Goal: Transaction & Acquisition: Purchase product/service

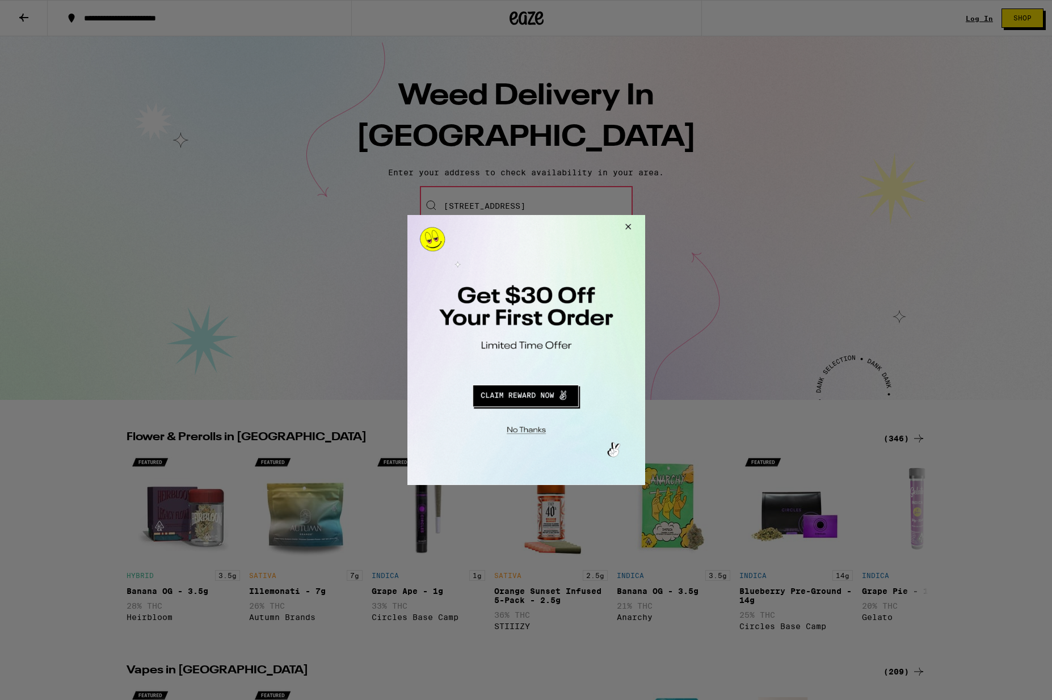
click at [528, 396] on button "Redirect to URL" at bounding box center [524, 394] width 197 height 27
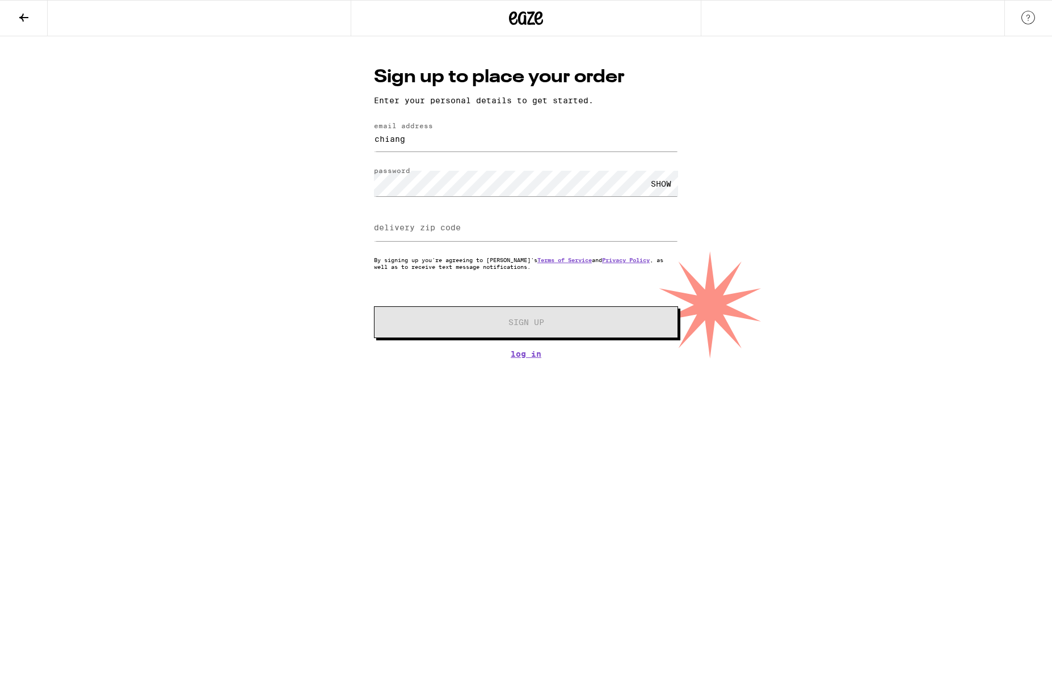
type input "chiang.zeizel@gmail.com"
click at [664, 182] on div "SHOW" at bounding box center [661, 184] width 34 height 26
click at [664, 182] on div "HIDE" at bounding box center [661, 184] width 34 height 26
click at [456, 229] on label "delivery zip code" at bounding box center [417, 227] width 87 height 9
type input "90008"
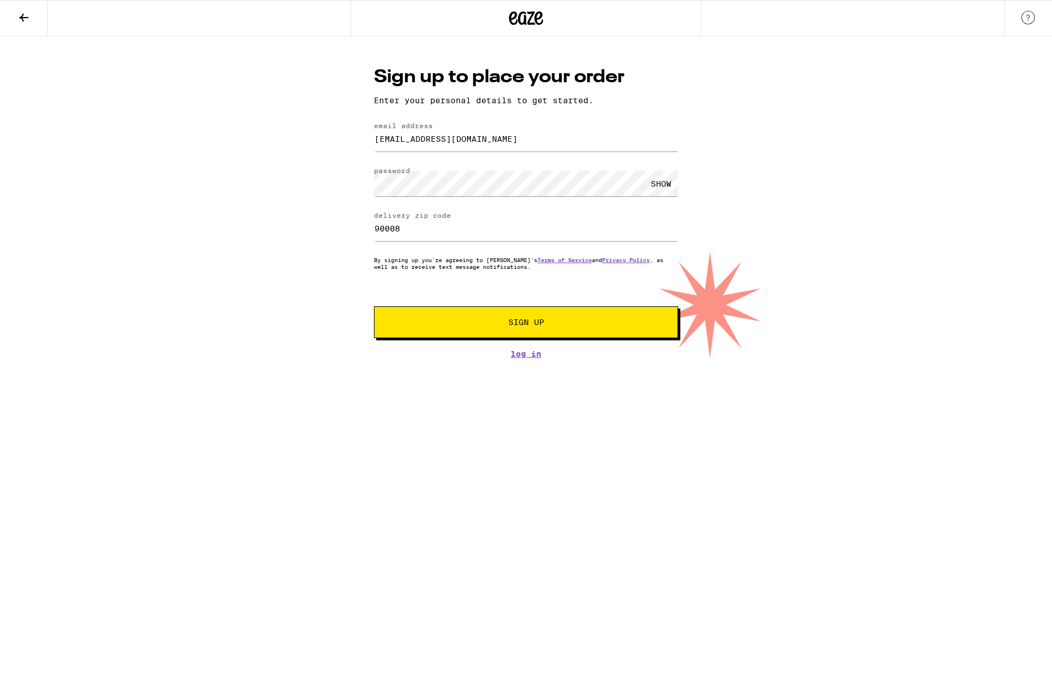
click at [525, 316] on button "Sign Up" at bounding box center [526, 322] width 304 height 32
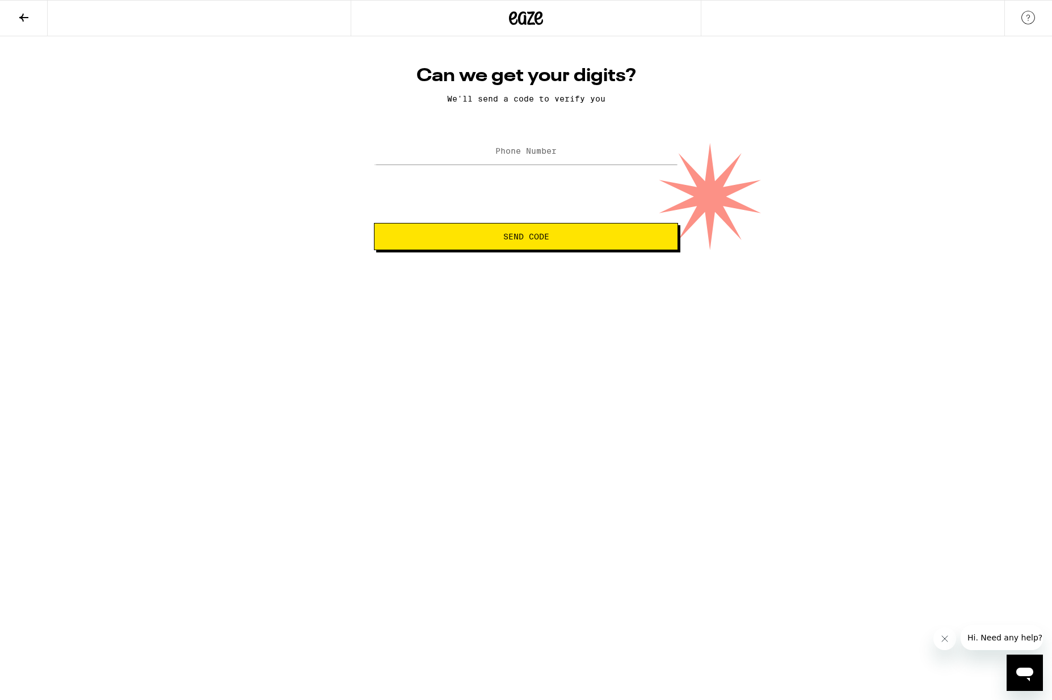
click at [517, 137] on div at bounding box center [526, 151] width 304 height 33
click at [523, 152] on label "Phone Number" at bounding box center [525, 150] width 61 height 9
type input "(617) 519-5971"
click at [587, 244] on button "Send Code" at bounding box center [526, 236] width 304 height 27
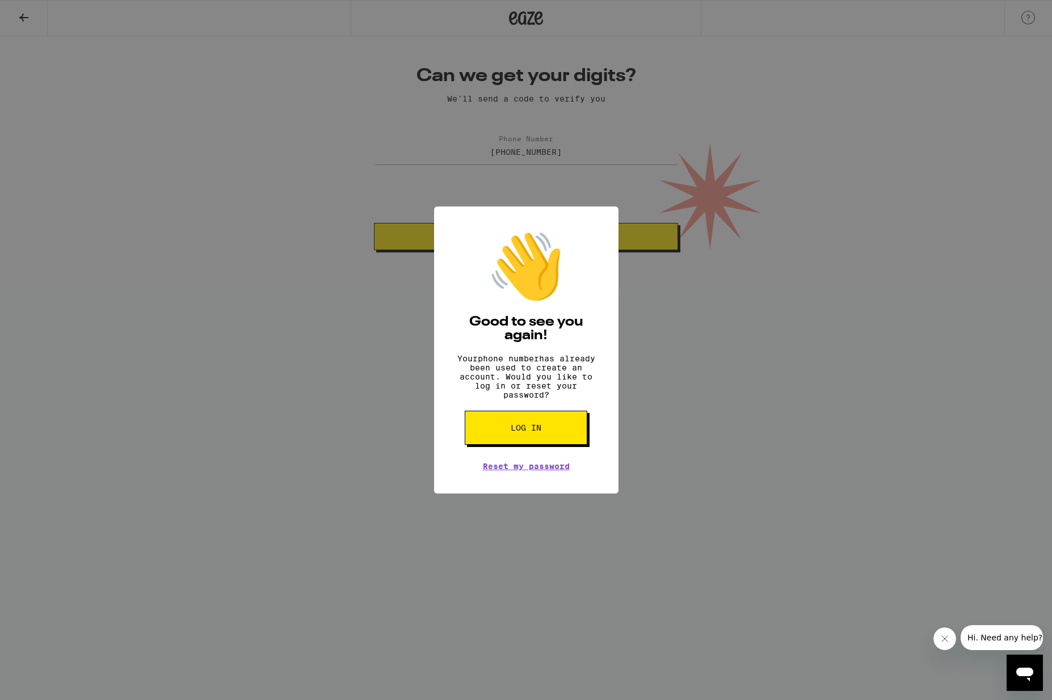
drag, startPoint x: 733, startPoint y: 304, endPoint x: 735, endPoint y: 311, distance: 7.2
click at [736, 311] on div "👋 Good to see you again! Your phone number has already been used to create an a…" at bounding box center [526, 350] width 1052 height 700
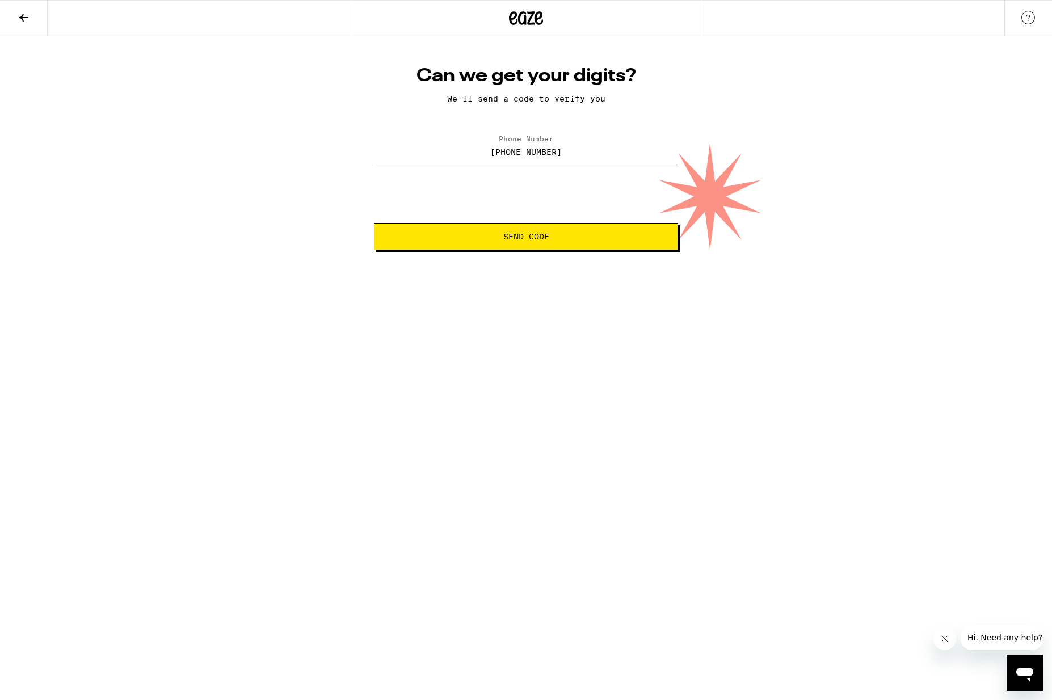
click at [515, 19] on icon at bounding box center [526, 18] width 34 height 20
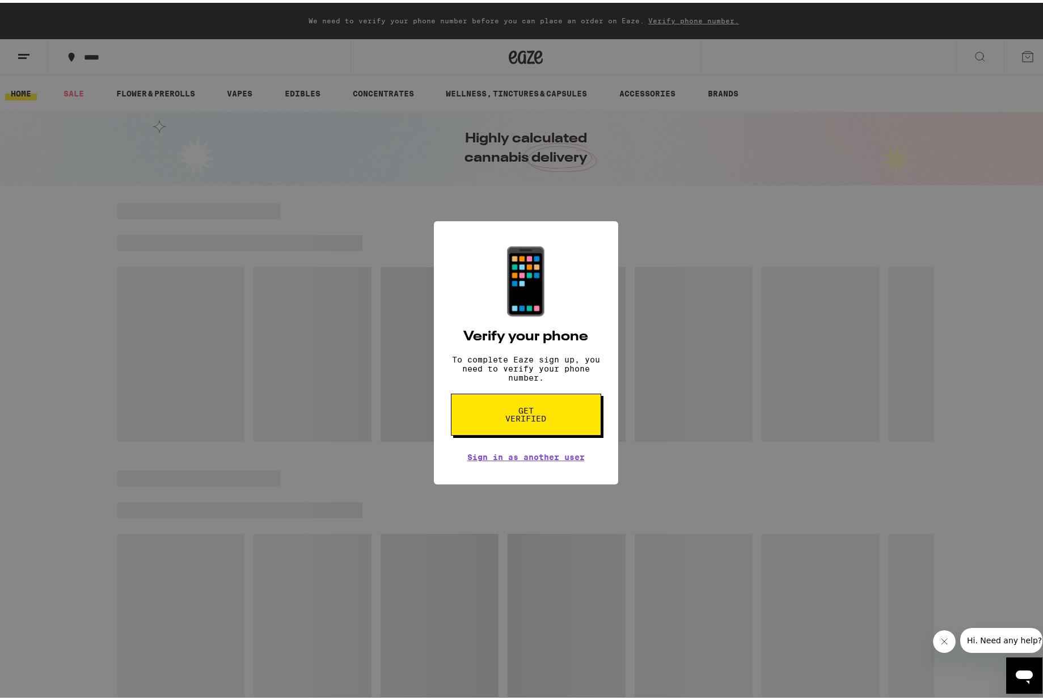
click at [690, 240] on div "📱 Verify your phone To complete Eaze sign up, you need to verify your phone num…" at bounding box center [526, 350] width 1052 height 700
click at [499, 457] on link "Sign in as another user" at bounding box center [526, 454] width 117 height 9
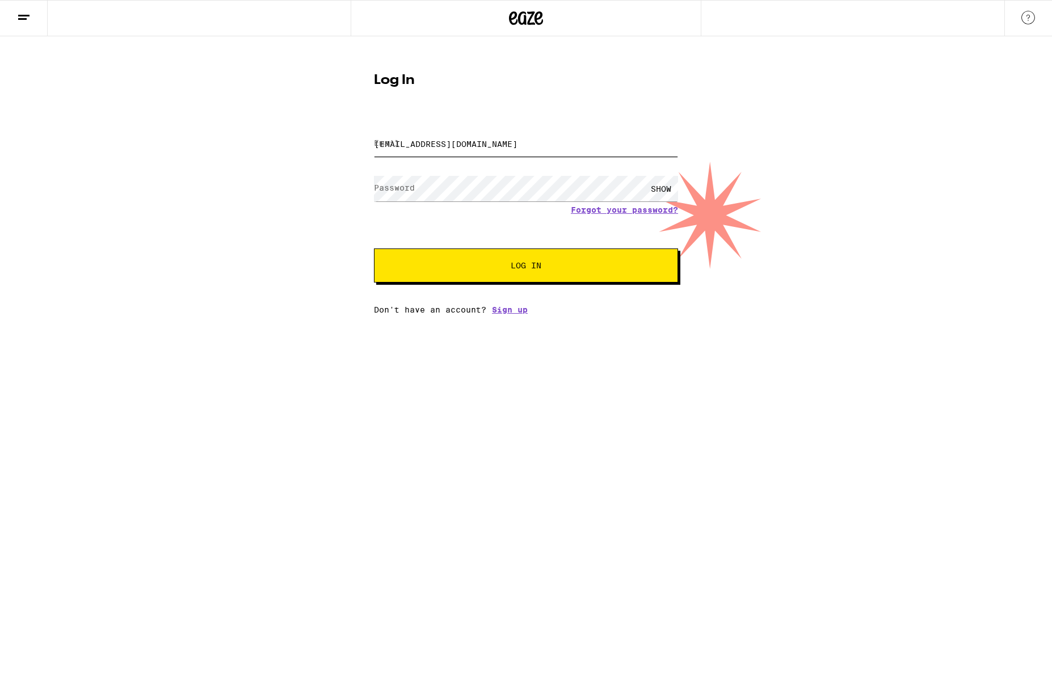
click at [482, 148] on input "chiang.zeizel@gmail.com" at bounding box center [526, 144] width 304 height 26
click at [483, 146] on input "chiang.zeizel@gmail.com" at bounding box center [526, 144] width 304 height 26
type input "j.m.zeizel@gmail.com"
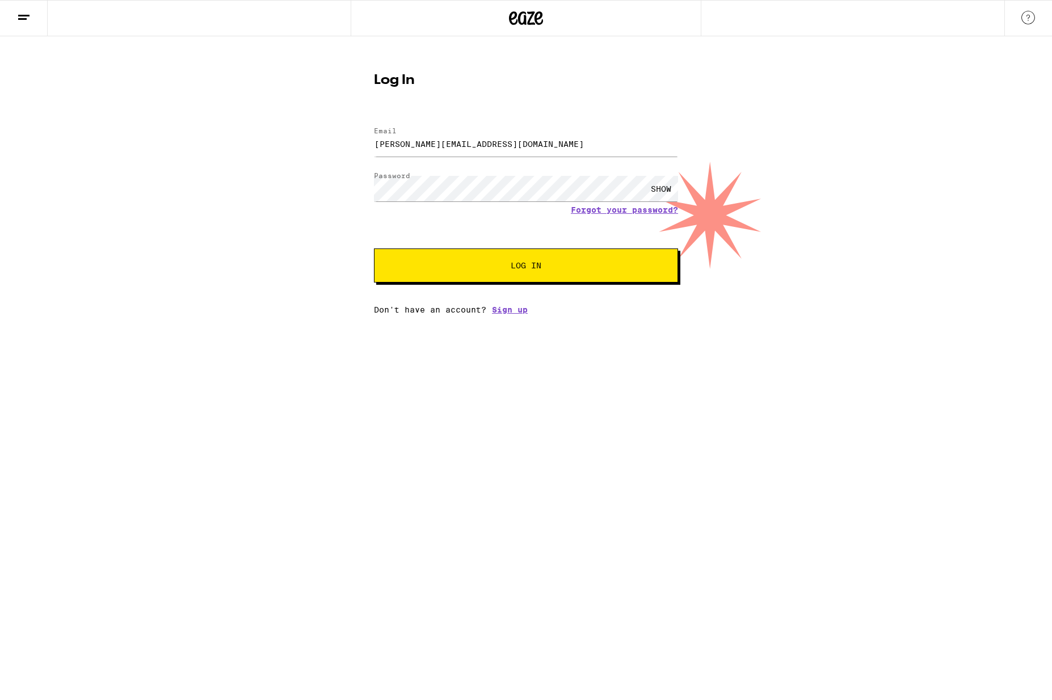
click at [514, 270] on span "Log In" at bounding box center [526, 266] width 31 height 8
